Goal: Navigation & Orientation: Understand site structure

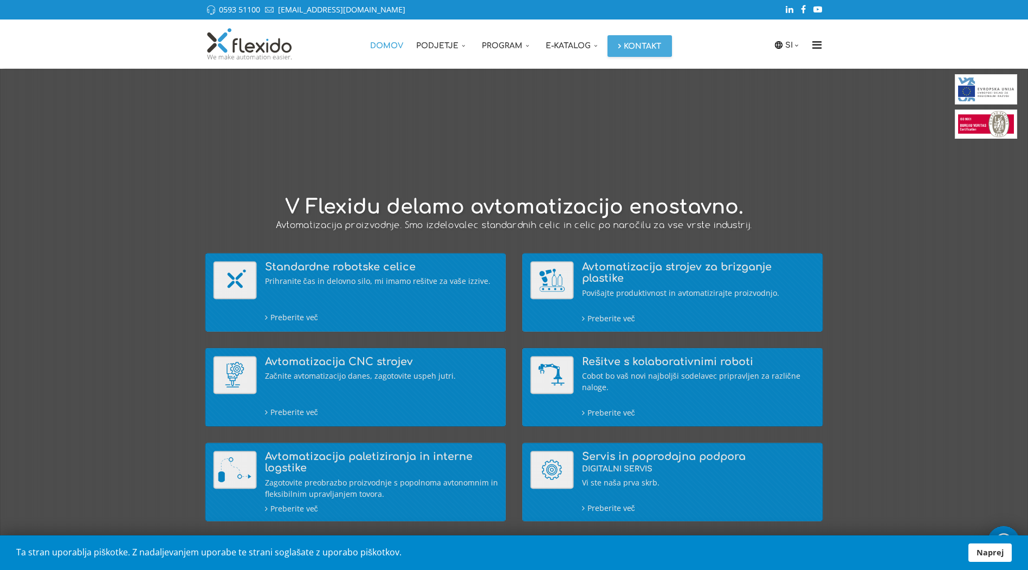
drag, startPoint x: 163, startPoint y: 216, endPoint x: 74, endPoint y: 188, distance: 93.0
click at [74, 188] on div at bounding box center [514, 367] width 1060 height 597
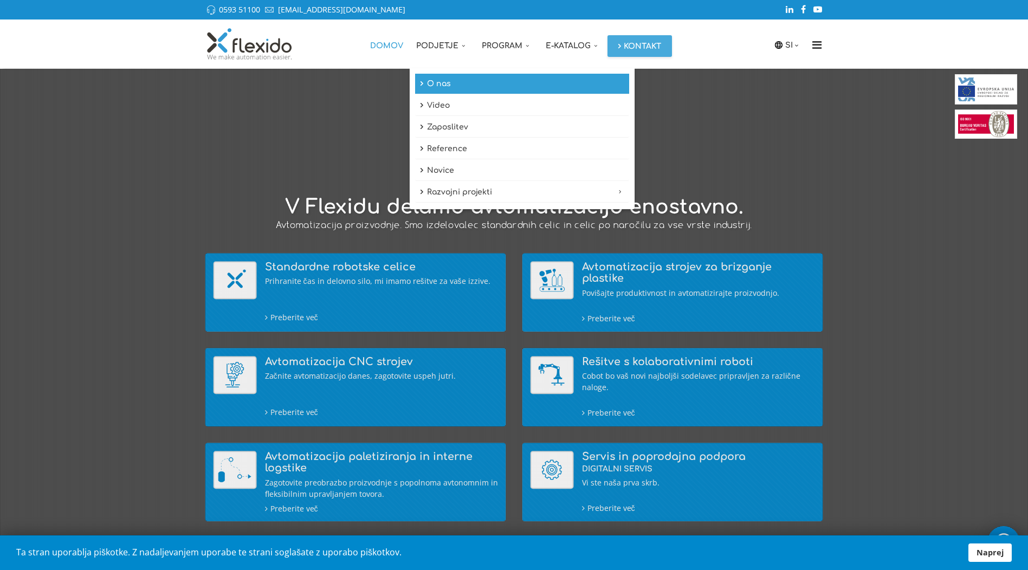
click at [437, 87] on link "O nas" at bounding box center [522, 84] width 214 height 21
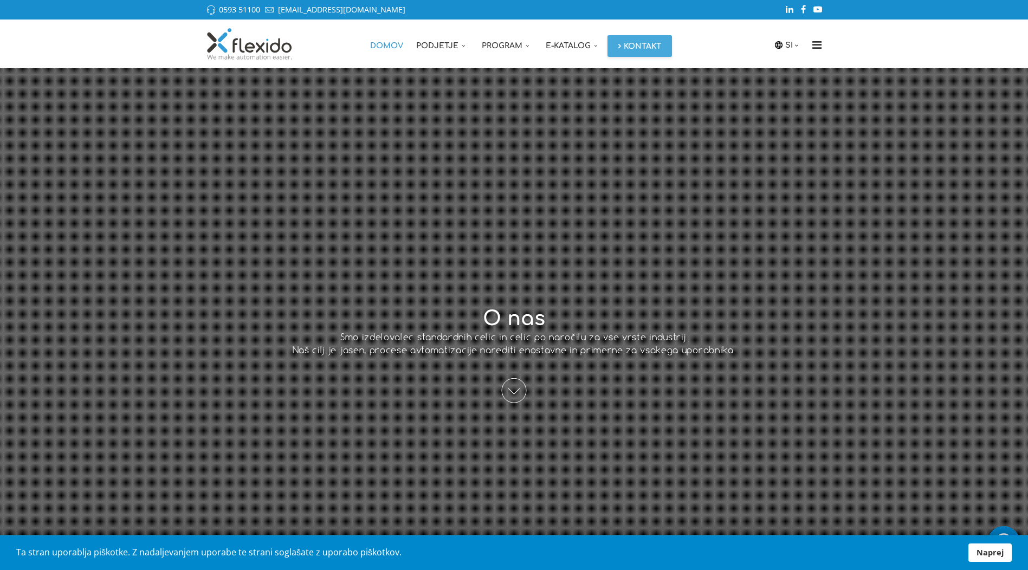
click at [396, 41] on link "Domov" at bounding box center [387, 44] width 46 height 49
